Goal: Complete application form

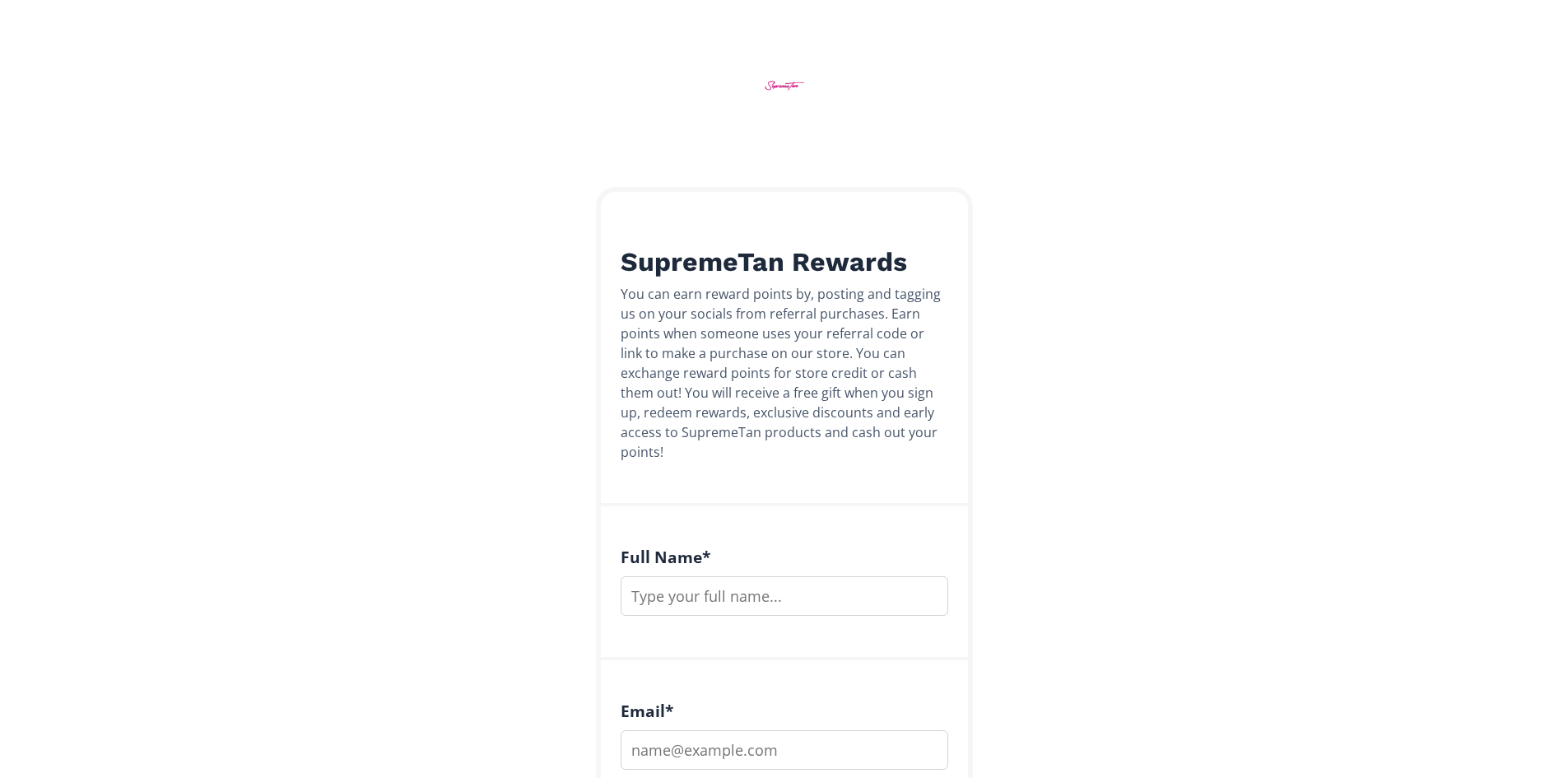
scroll to position [164, 0]
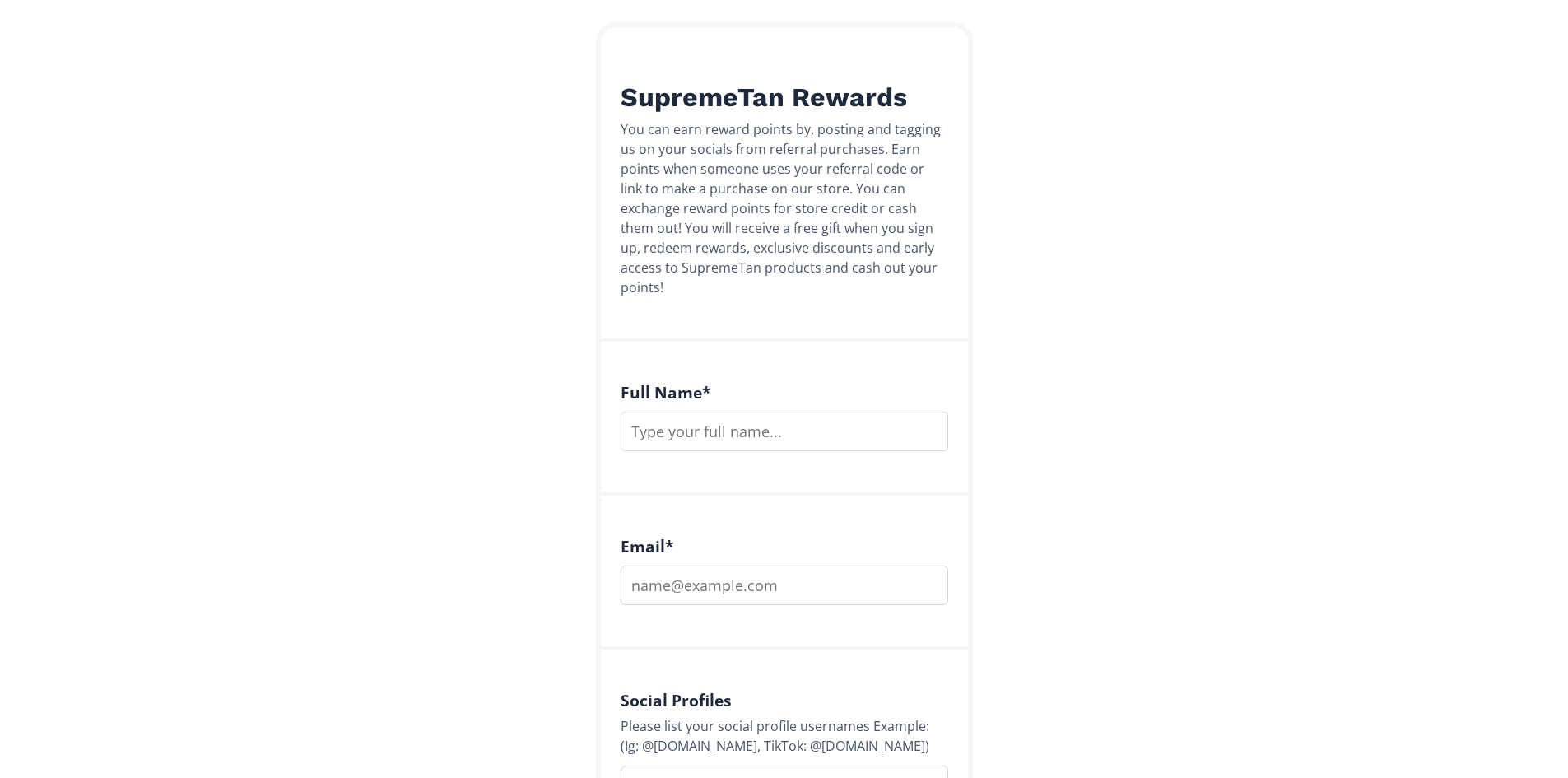
click at [703, 418] on input "text" at bounding box center [784, 431] width 327 height 39
type input "[PERSON_NAME]"
type input "[EMAIL_ADDRESS][DOMAIN_NAME]"
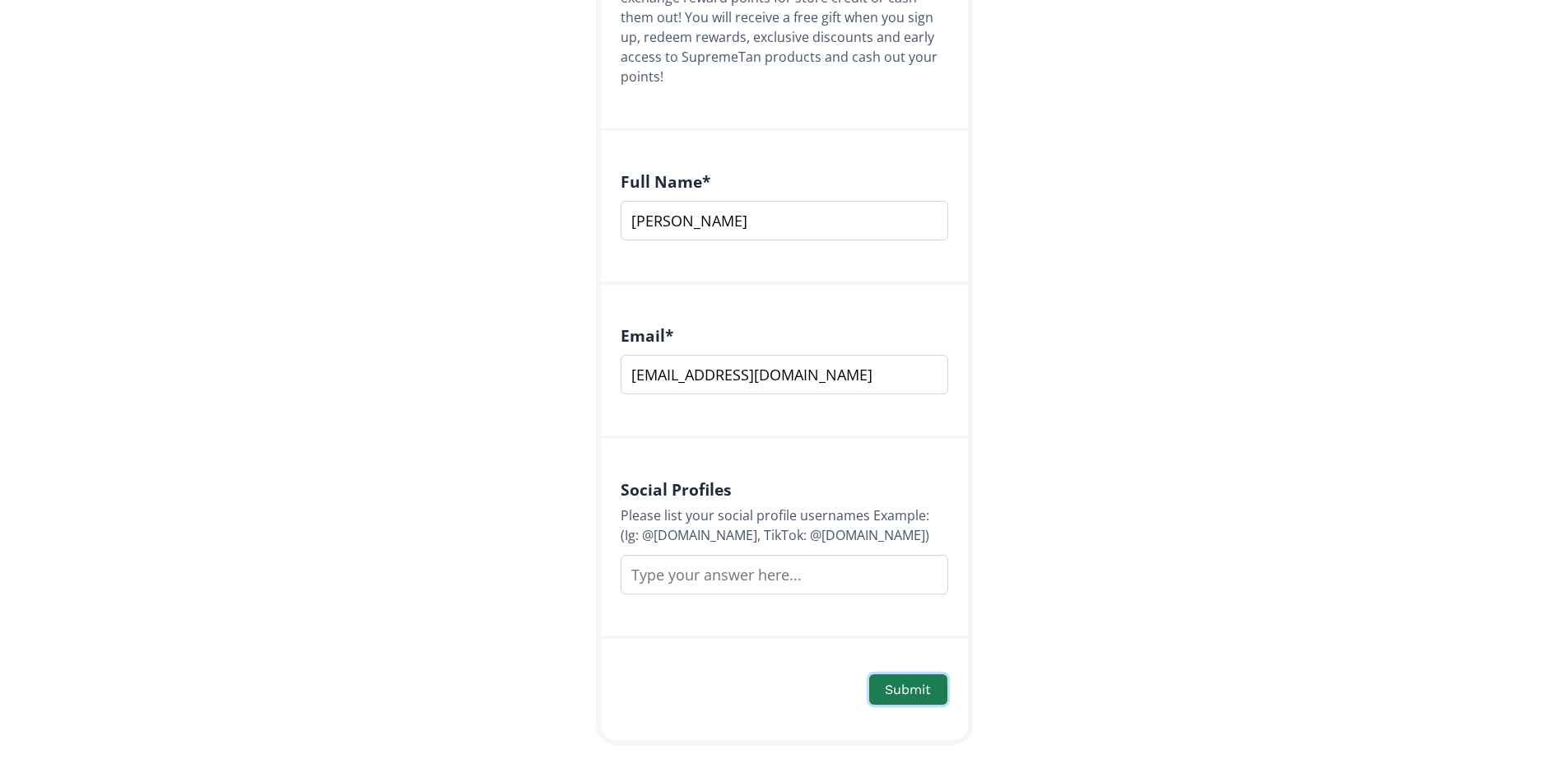
scroll to position [380, 0]
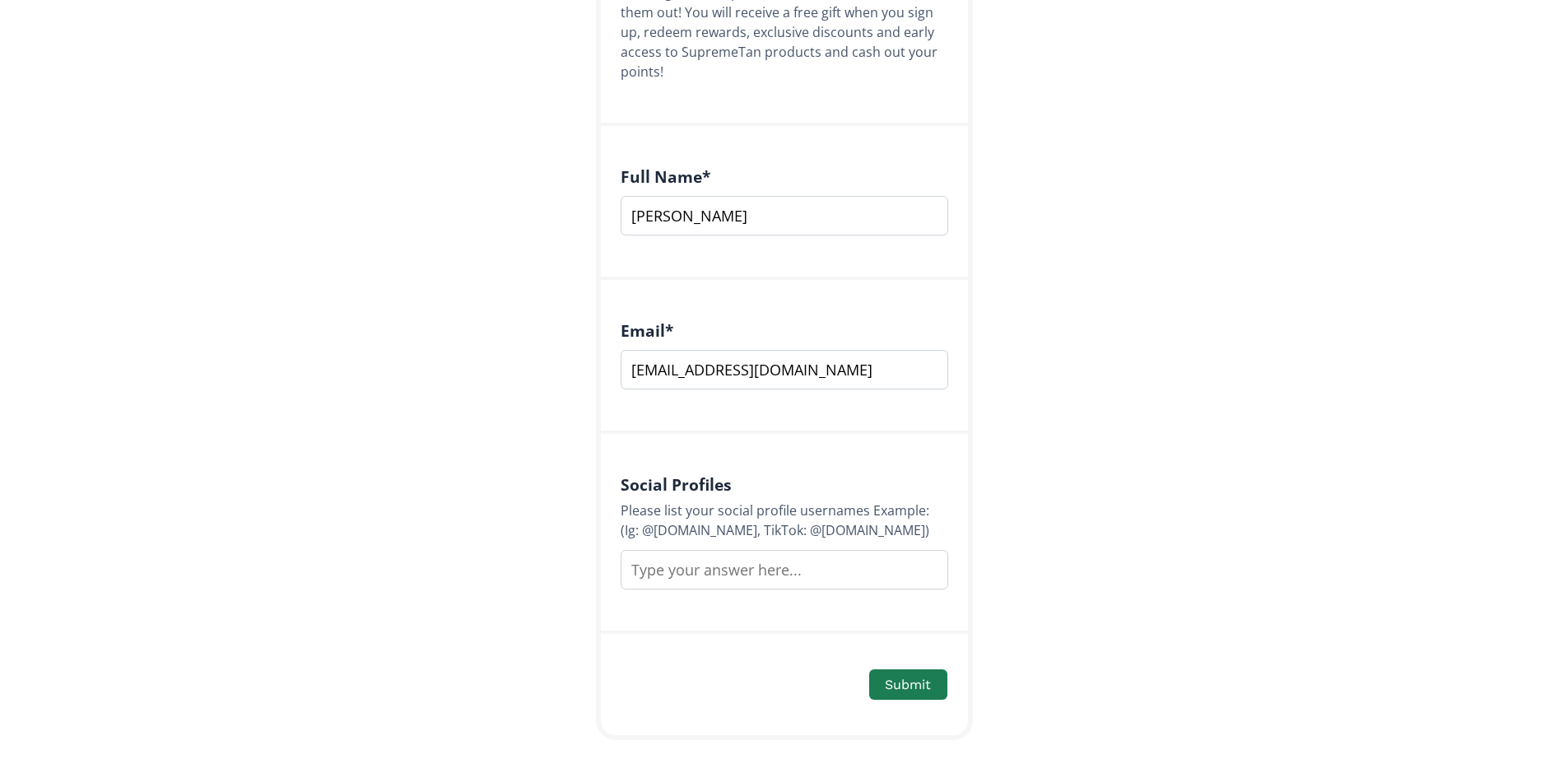
click at [767, 577] on div "Social Profiles Please list your social profile usernames Example: (Ig: @[DOMAI…" at bounding box center [784, 534] width 367 height 200
click at [767, 550] on input "text" at bounding box center [784, 569] width 327 height 39
type input "IG Ellajordan.x TIKTOK Ellakolade4"
click at [916, 679] on button "Submit" at bounding box center [908, 684] width 82 height 35
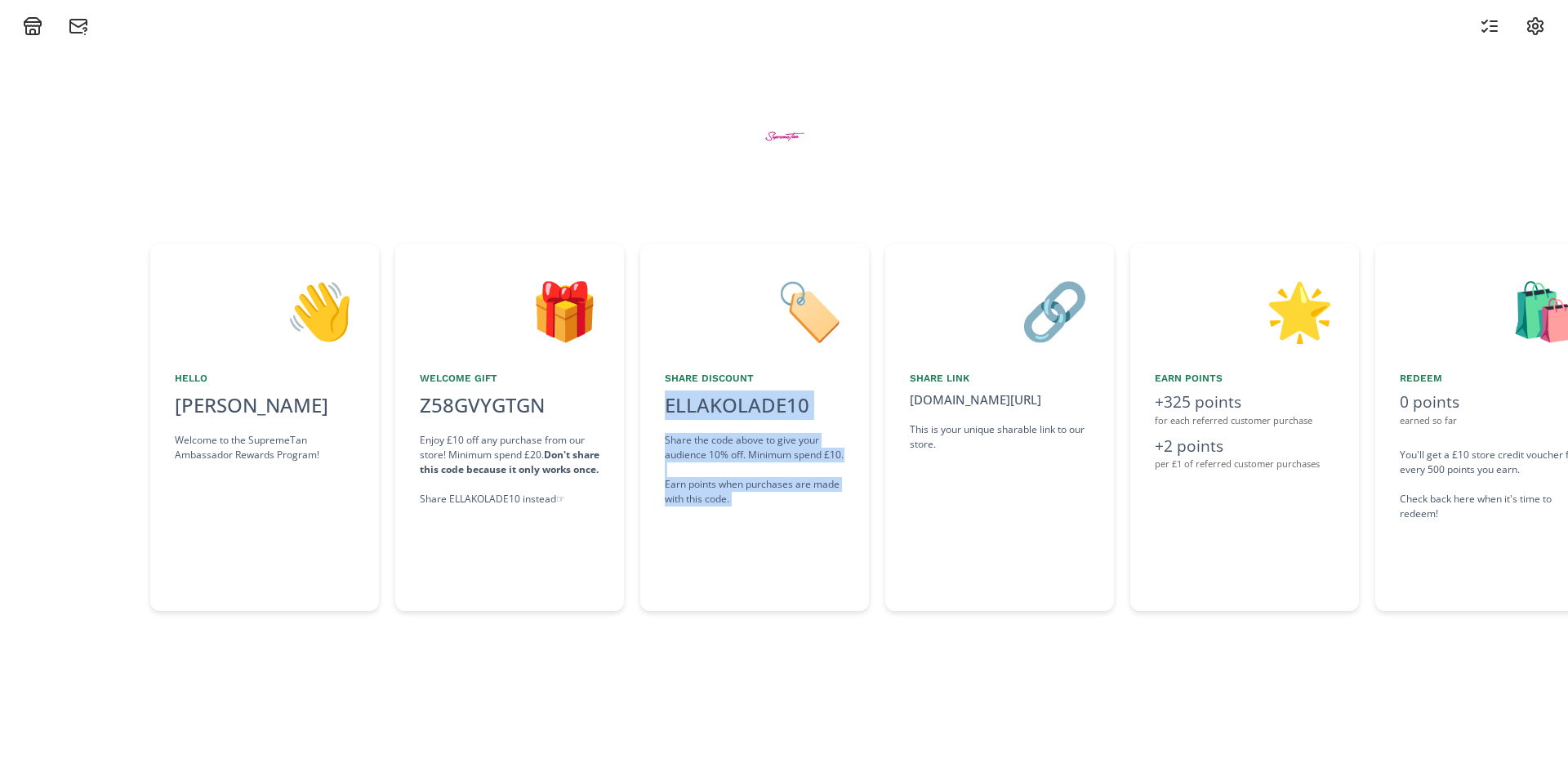
scroll to position [0, 595]
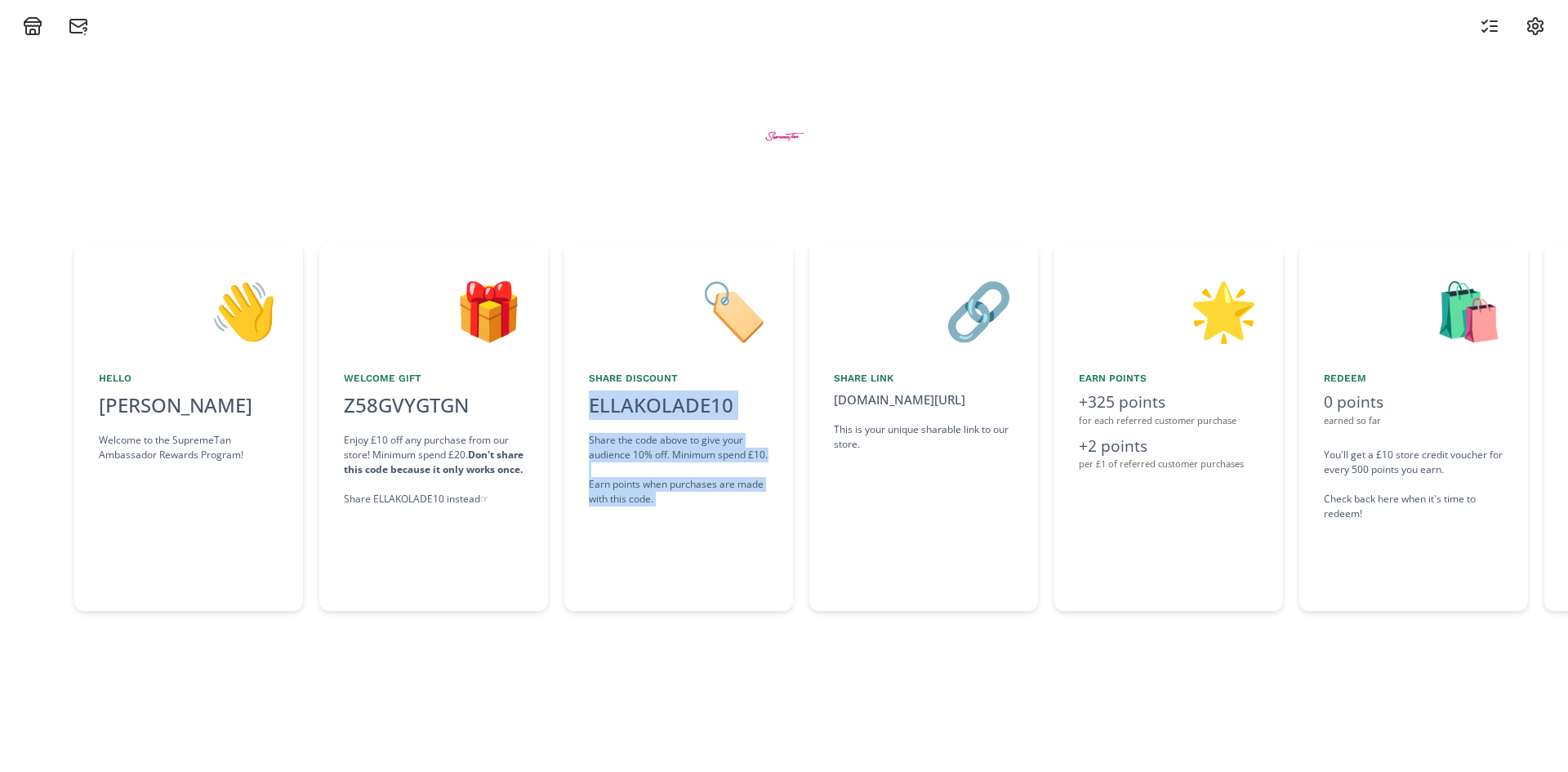
drag, startPoint x: 1132, startPoint y: 365, endPoint x: 1017, endPoint y: 368, distance: 115.0
click at [1017, 368] on div "👋 Hello Ella Welcome to the SupremeTan Ambassador Rewards Program! 🎁 Welcome Gi…" at bounding box center [784, 426] width 1568 height 384
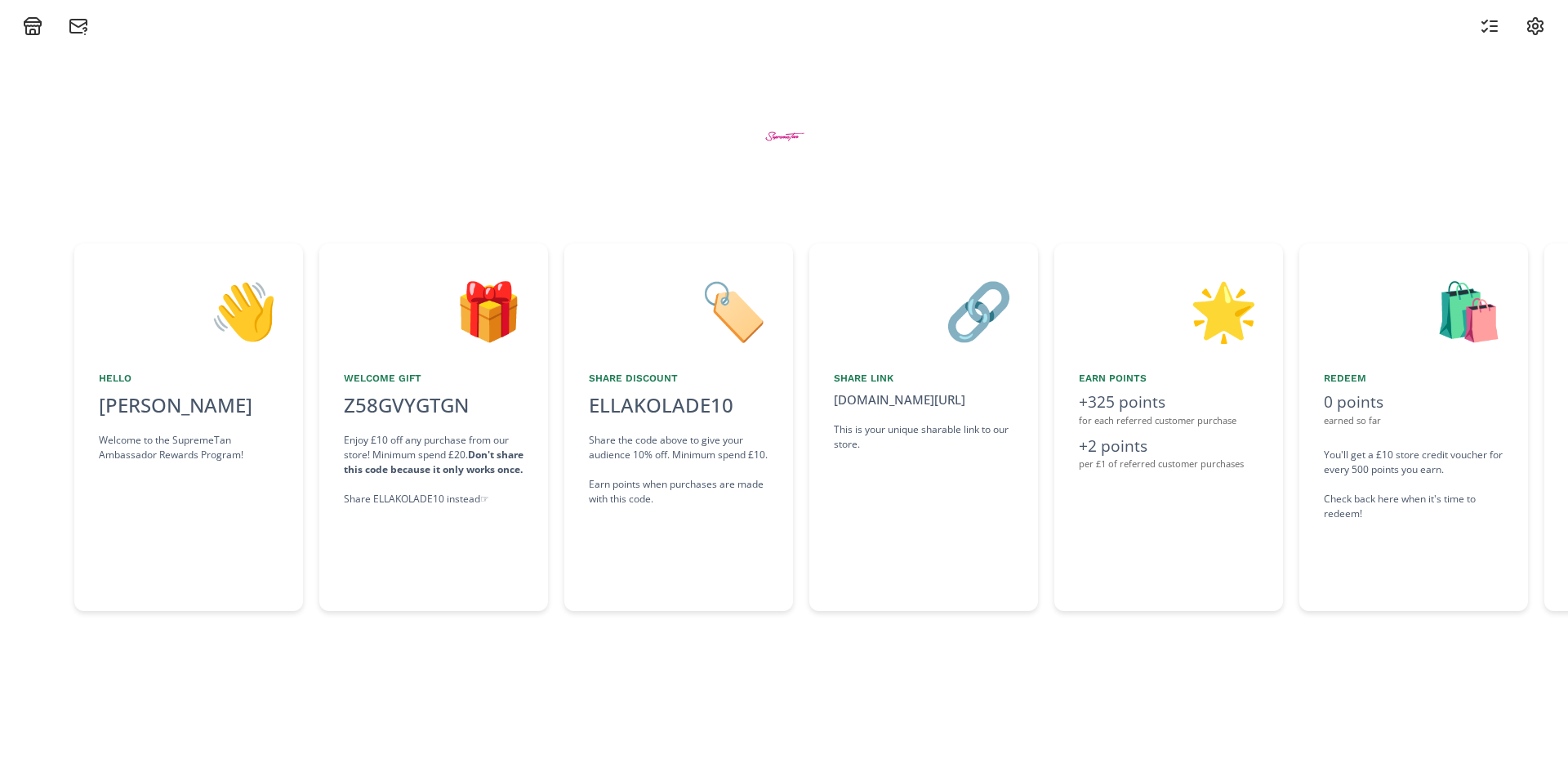
click at [1121, 554] on div "🌟 Earn points +325 points for each referred customer purchase +2 points per £1 …" at bounding box center [1168, 426] width 229 height 367
click at [386, 462] on strong "Don't share this code because it only works once." at bounding box center [434, 461] width 180 height 28
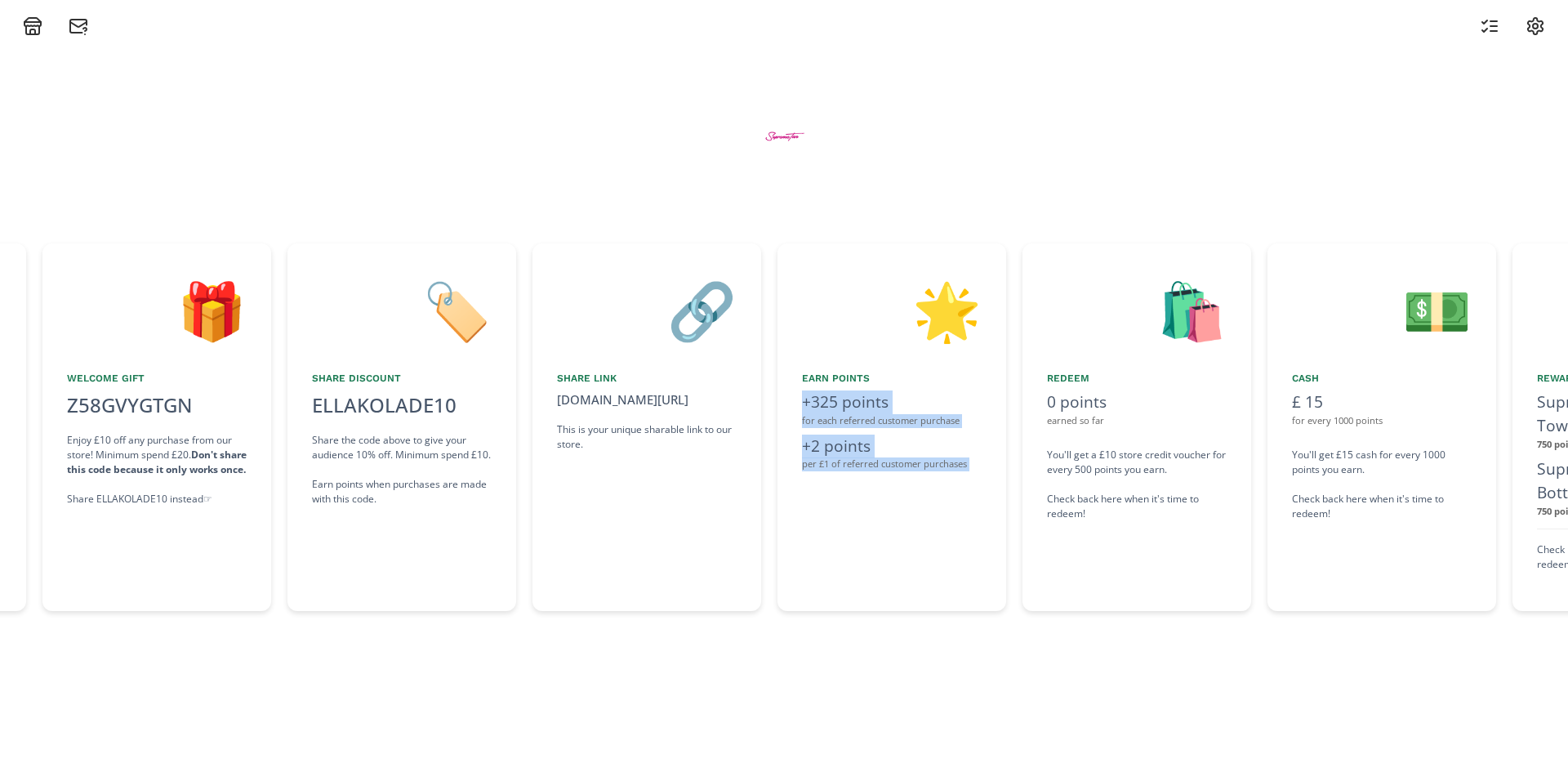
scroll to position [0, 908]
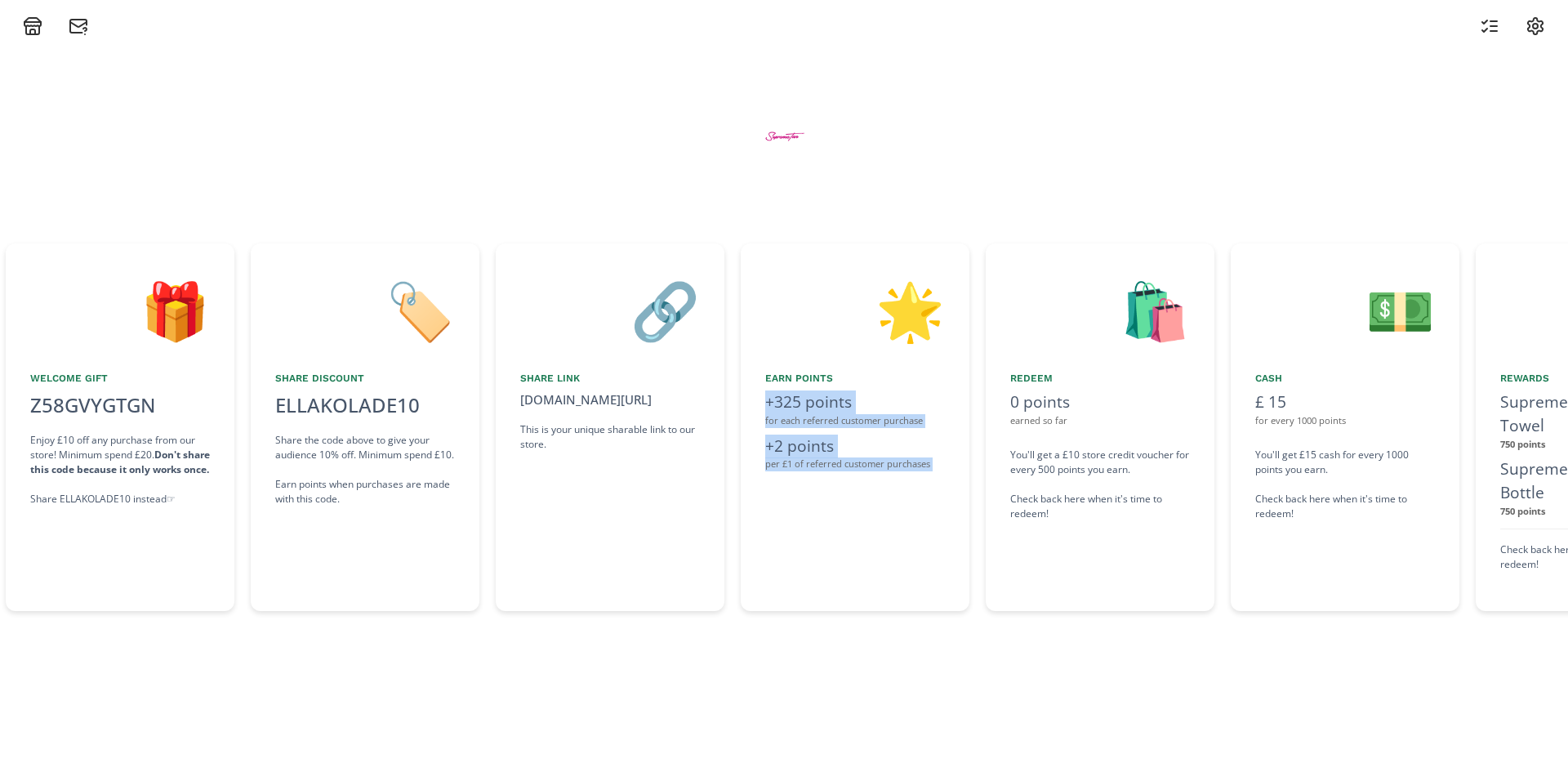
drag, startPoint x: 1135, startPoint y: 283, endPoint x: 1058, endPoint y: 298, distance: 78.4
click at [1058, 298] on div "👋 Hello Ella Welcome to the SupremeTan Ambassador Rewards Program! 🎁 Welcome Gi…" at bounding box center [784, 426] width 1568 height 384
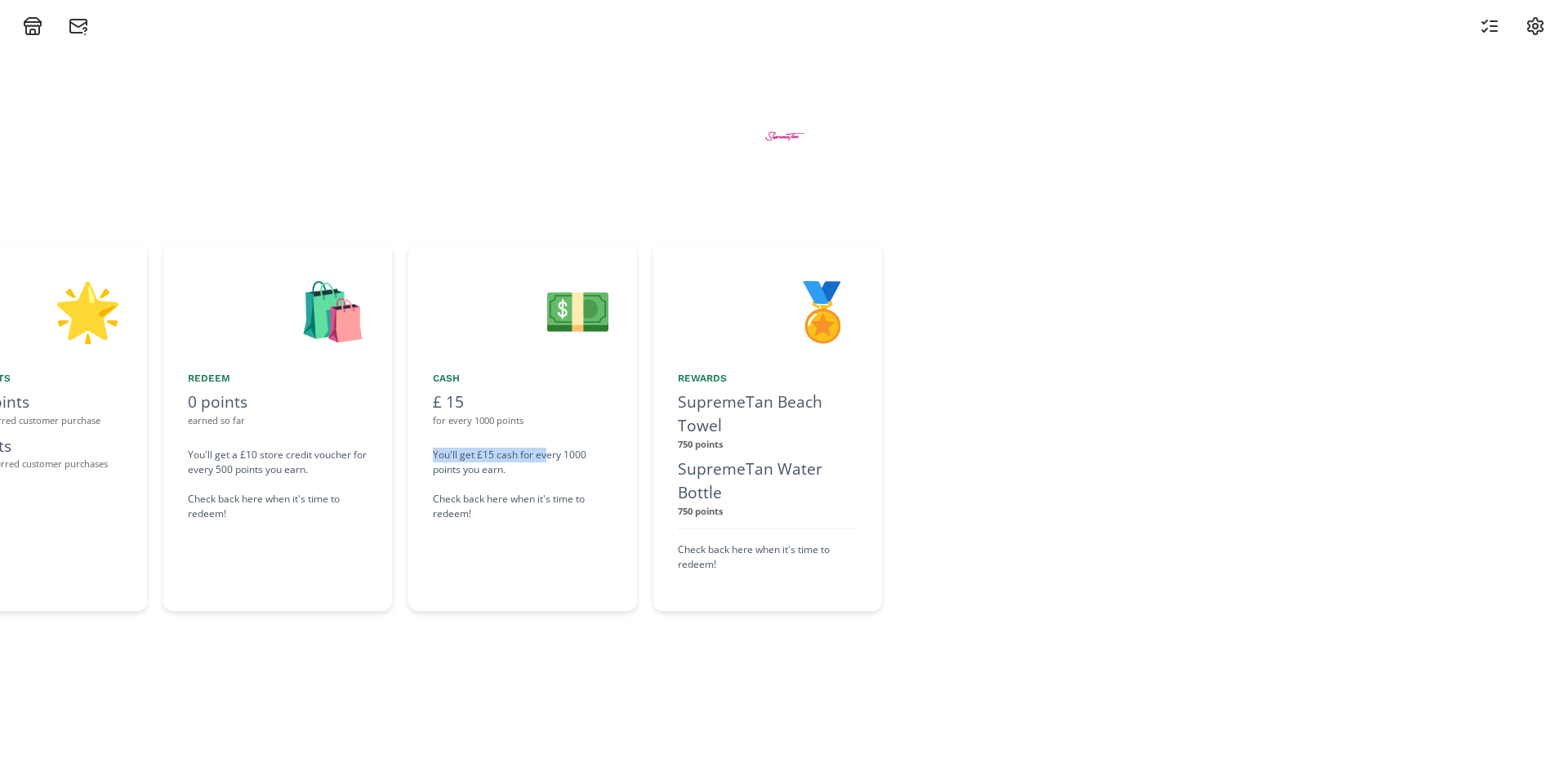
drag, startPoint x: 1298, startPoint y: 436, endPoint x: 547, endPoint y: 461, distance: 751.4
click at [547, 461] on div "💵 Cash £ 15 for every 1000 points You'll get £15 cash for every 1000 points you…" at bounding box center [522, 426] width 229 height 367
click at [1013, 381] on div at bounding box center [1233, 426] width 670 height 367
click at [32, 20] on icon at bounding box center [32, 27] width 20 height 20
